Goal: Task Accomplishment & Management: Use online tool/utility

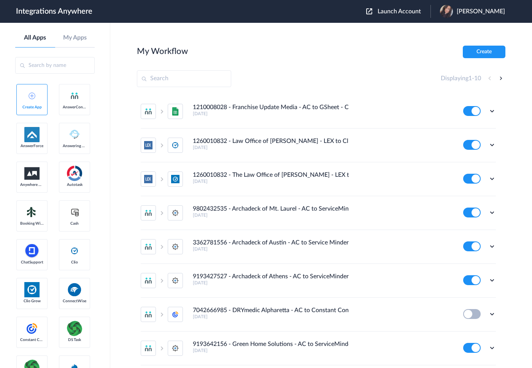
click at [396, 10] on span "Launch Account" at bounding box center [399, 11] width 43 height 6
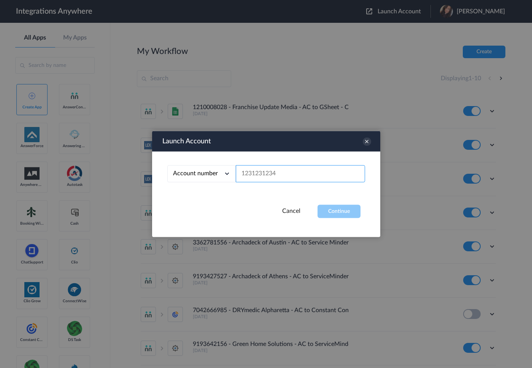
click at [280, 176] on input "text" at bounding box center [300, 173] width 129 height 17
paste input "9808253227"
type input "9808253227"
click at [334, 208] on button "Continue" at bounding box center [338, 211] width 43 height 13
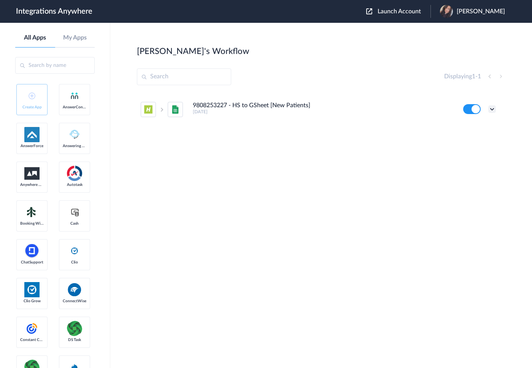
click at [493, 108] on icon at bounding box center [492, 109] width 8 height 8
click at [473, 129] on li "Edit" at bounding box center [470, 127] width 49 height 14
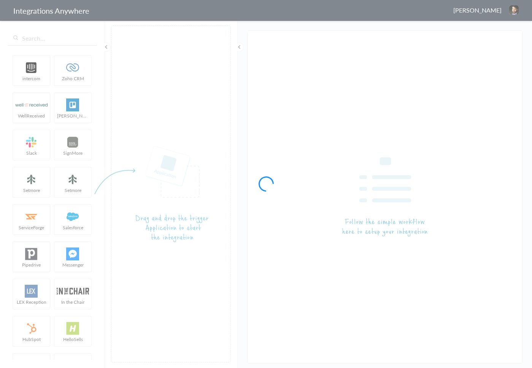
type input "9808253227 - HS to GSheet [New Patients]"
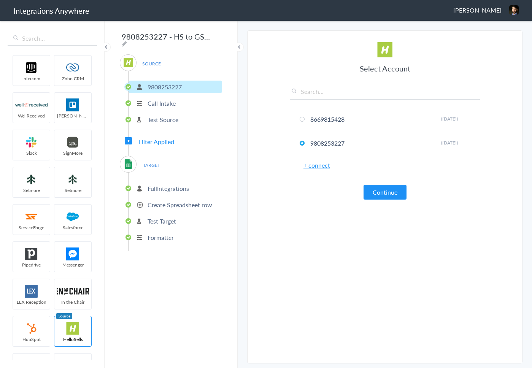
click at [393, 193] on button "Continue" at bounding box center [384, 192] width 43 height 15
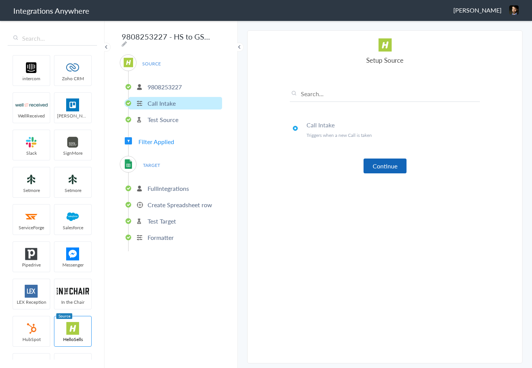
click at [381, 167] on button "Continue" at bounding box center [384, 166] width 43 height 15
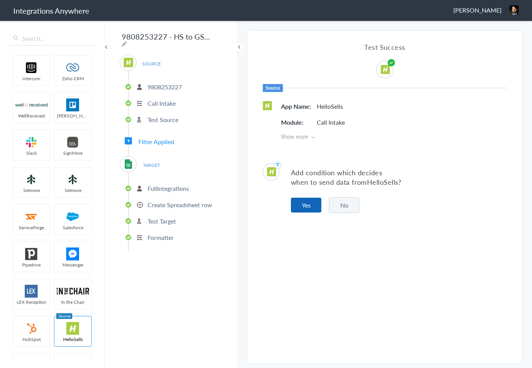
click at [300, 208] on button "Yes" at bounding box center [306, 205] width 30 height 15
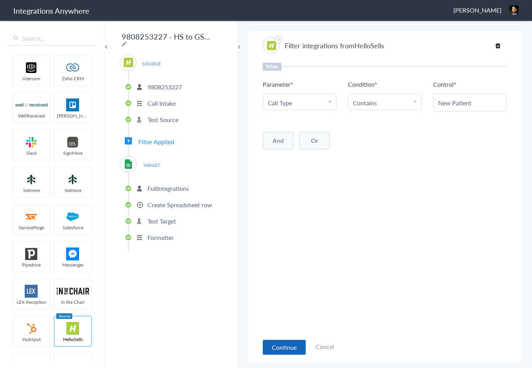
click at [280, 347] on button "Continue" at bounding box center [284, 347] width 43 height 15
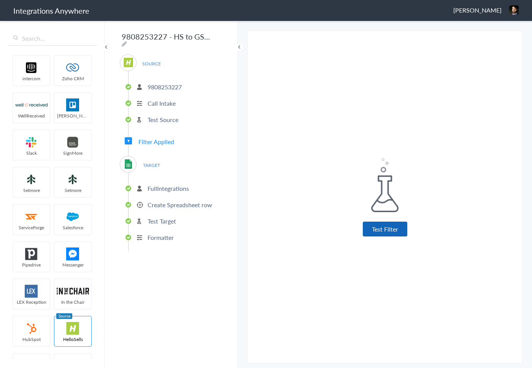
click at [388, 234] on button "Test Filter" at bounding box center [385, 229] width 44 height 15
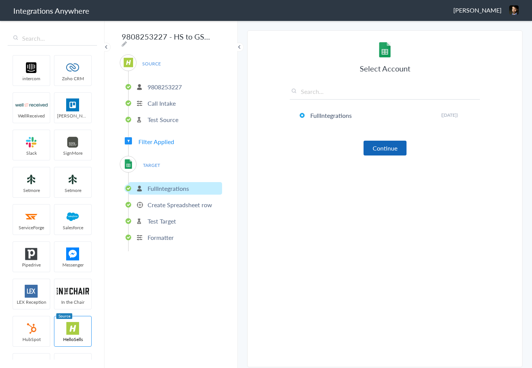
click at [384, 150] on button "Continue" at bounding box center [384, 148] width 43 height 15
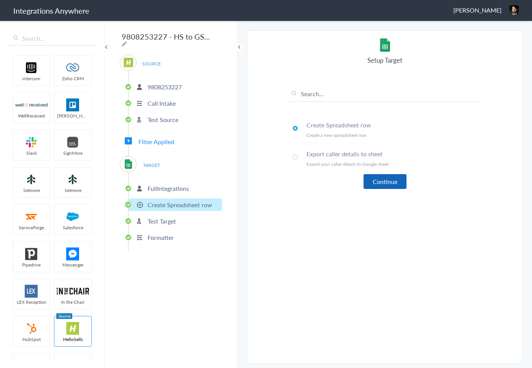
click at [382, 177] on button "Continue" at bounding box center [384, 181] width 43 height 15
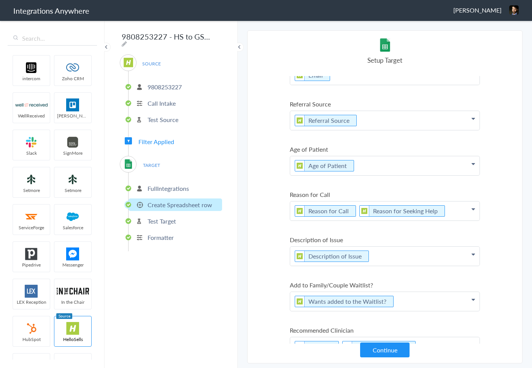
scroll to position [257, 0]
click at [372, 347] on button "Continue" at bounding box center [384, 350] width 49 height 15
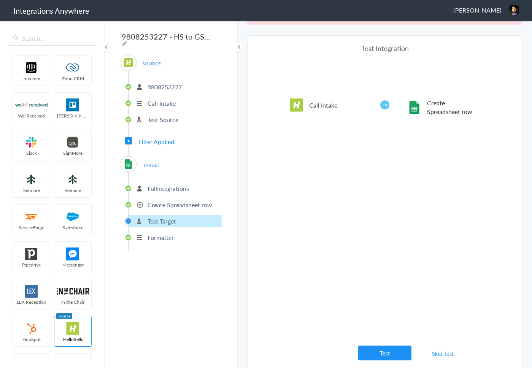
scroll to position [28, 0]
click at [439, 354] on link "Skip Test" at bounding box center [443, 353] width 40 height 14
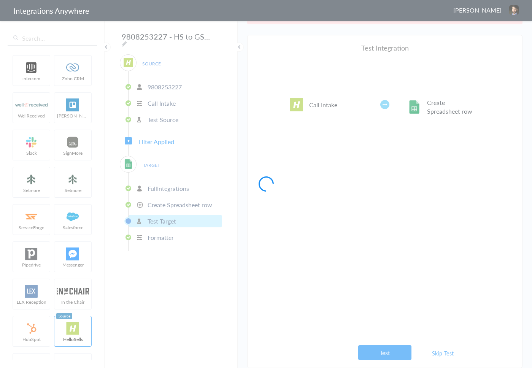
scroll to position [0, 0]
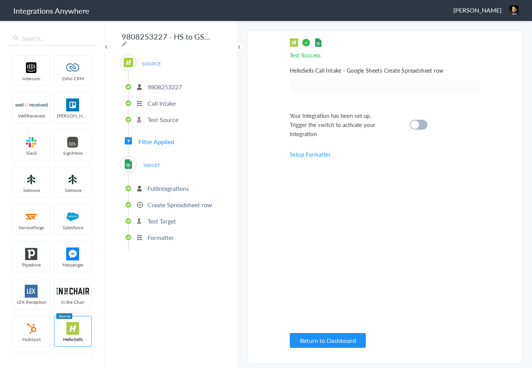
click at [423, 124] on div at bounding box center [418, 125] width 17 height 10
click at [336, 339] on button "Return to Dashboard" at bounding box center [328, 340] width 76 height 15
